Goal: Transaction & Acquisition: Purchase product/service

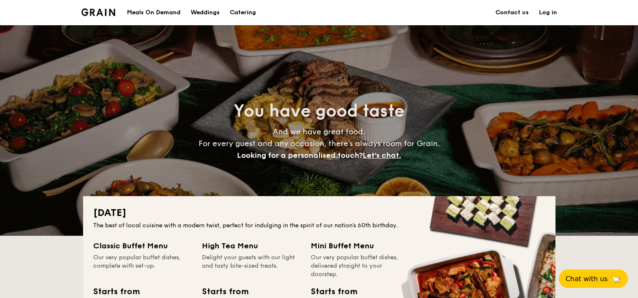
click at [159, 8] on div "Meals On Demand" at bounding box center [154, 12] width 54 height 25
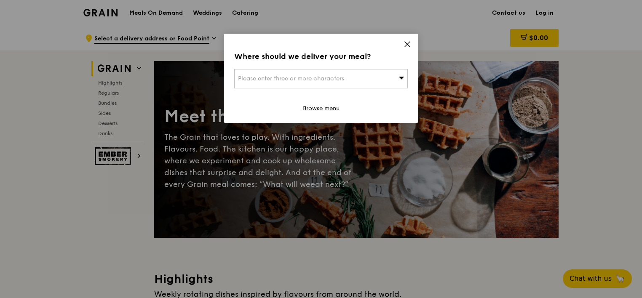
click at [408, 44] on icon at bounding box center [408, 44] width 8 height 8
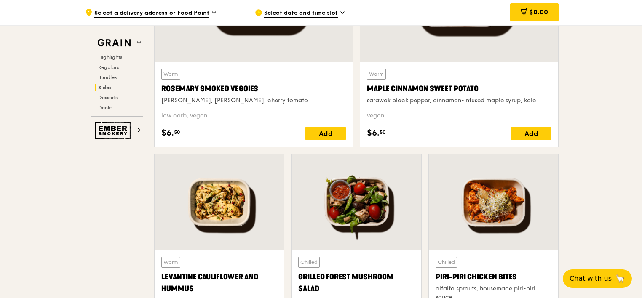
scroll to position [2065, 0]
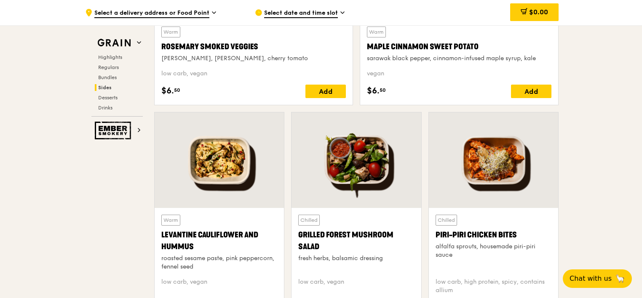
click at [357, 169] on div at bounding box center [356, 161] width 129 height 96
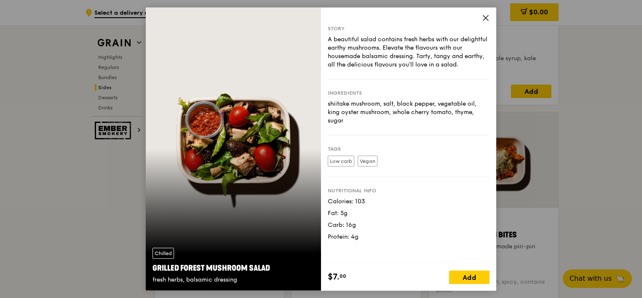
click at [236, 153] on div "Chilled Grilled Forest Mushroom Salad fresh herbs, balsamic dressing" at bounding box center [233, 150] width 175 height 284
click at [485, 16] on icon at bounding box center [486, 18] width 8 height 8
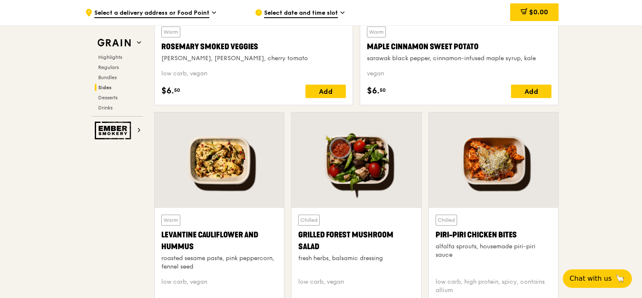
click at [229, 166] on div at bounding box center [219, 161] width 129 height 96
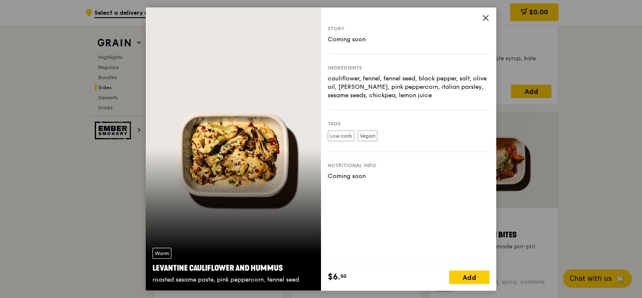
click at [487, 19] on icon at bounding box center [485, 18] width 5 height 5
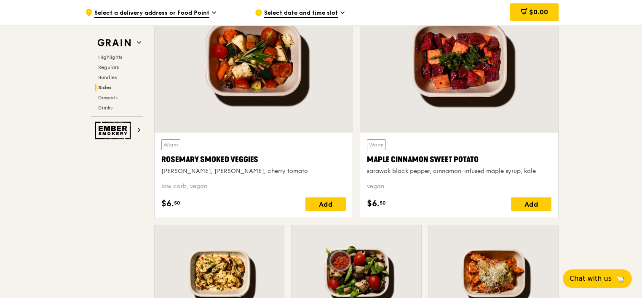
scroll to position [1939, 0]
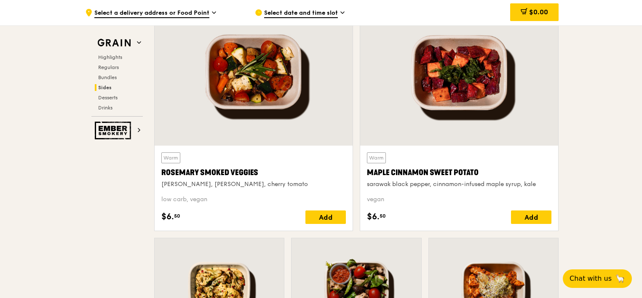
click at [442, 101] on div at bounding box center [459, 73] width 198 height 146
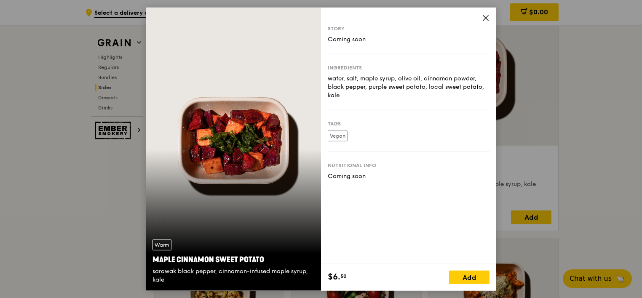
click at [486, 18] on icon at bounding box center [485, 18] width 5 height 5
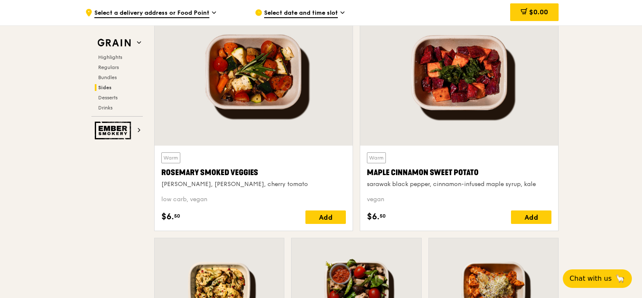
click at [257, 89] on div at bounding box center [254, 73] width 198 height 146
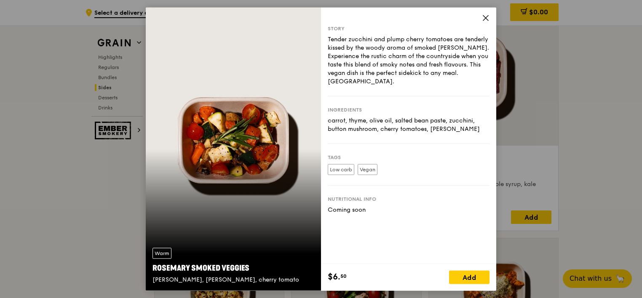
click at [484, 19] on icon at bounding box center [486, 18] width 8 height 8
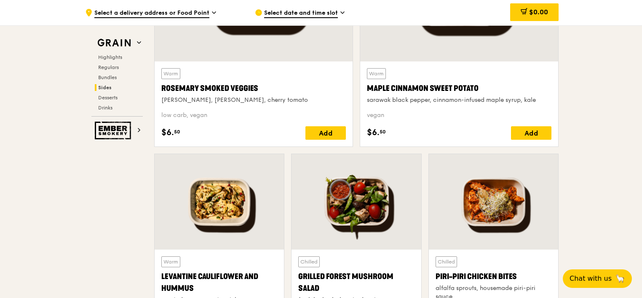
scroll to position [2065, 0]
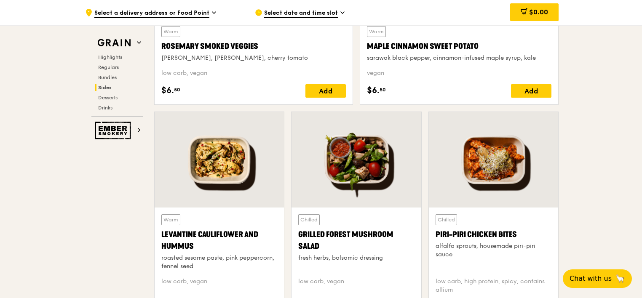
click at [359, 182] on div at bounding box center [356, 160] width 129 height 96
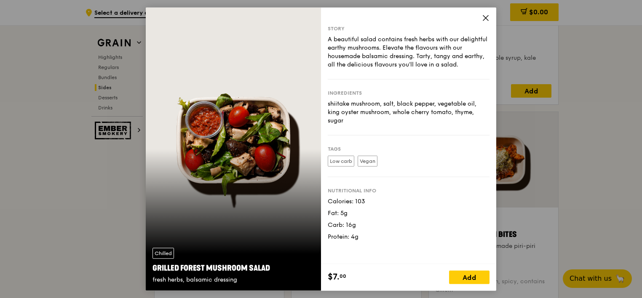
click at [485, 17] on icon at bounding box center [485, 18] width 5 height 5
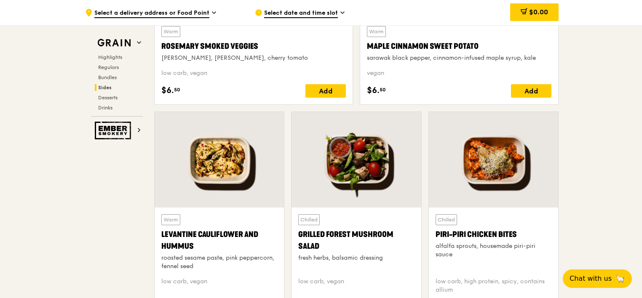
click at [366, 163] on div at bounding box center [356, 160] width 129 height 96
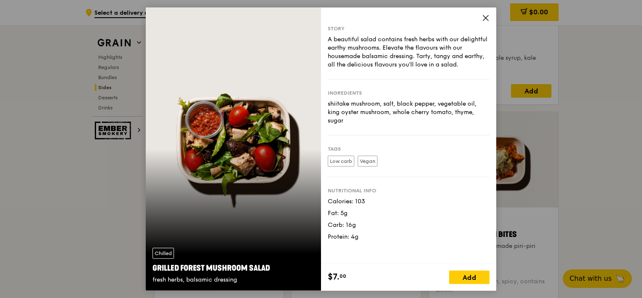
drag, startPoint x: 361, startPoint y: 237, endPoint x: 329, endPoint y: 236, distance: 31.6
click at [329, 236] on div "Protein: 4g" at bounding box center [409, 237] width 162 height 8
drag, startPoint x: 367, startPoint y: 202, endPoint x: 317, endPoint y: 202, distance: 50.6
click at [317, 202] on div "Chilled Grilled Forest Mushroom Salad fresh herbs, balsamic dressing Story A be…" at bounding box center [321, 150] width 351 height 284
click at [485, 18] on icon at bounding box center [486, 18] width 8 height 8
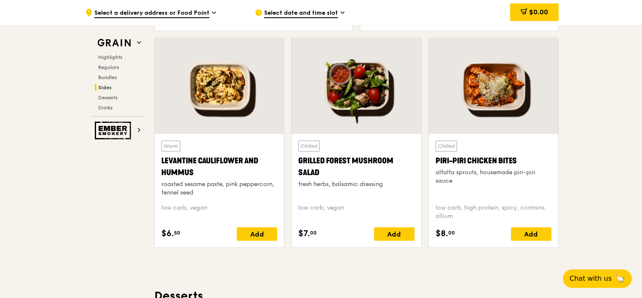
scroll to position [2149, 0]
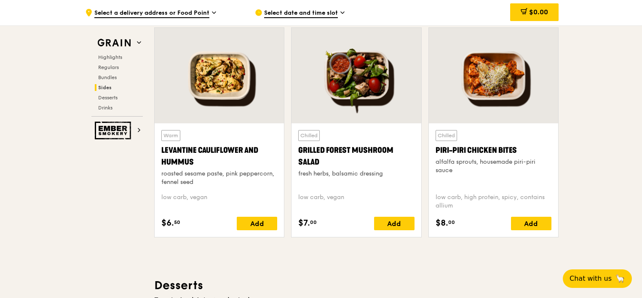
click at [242, 105] on div at bounding box center [219, 76] width 129 height 96
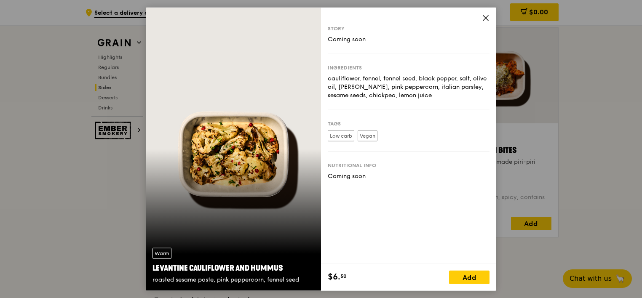
click at [482, 20] on icon at bounding box center [486, 18] width 8 height 8
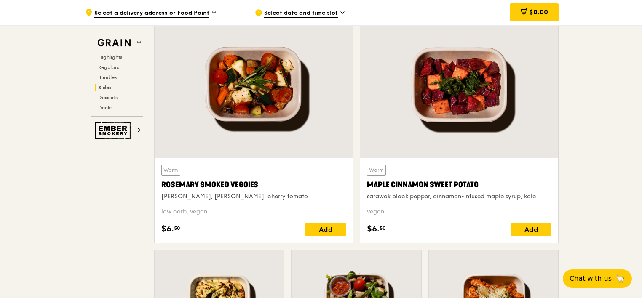
scroll to position [1897, 0]
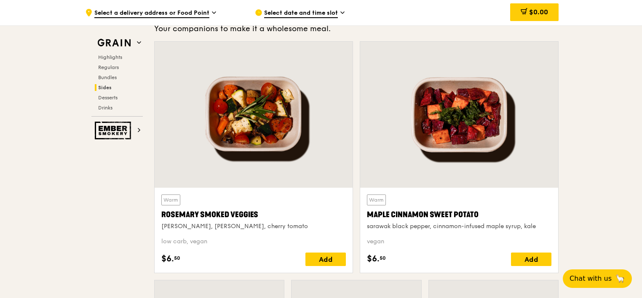
click at [265, 209] on div "Rosemary Smoked Veggies" at bounding box center [253, 215] width 185 height 12
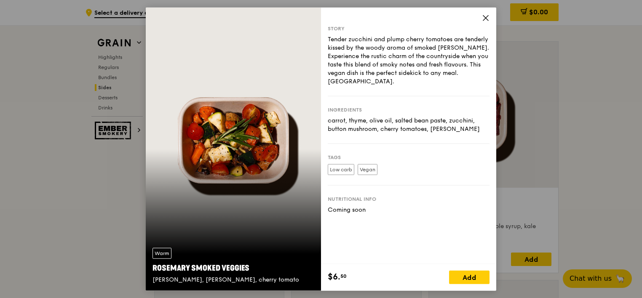
click at [482, 20] on icon at bounding box center [486, 18] width 8 height 8
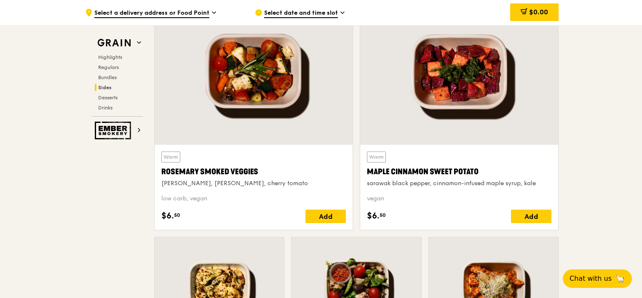
scroll to position [1939, 0]
